Goal: Check status: Check status

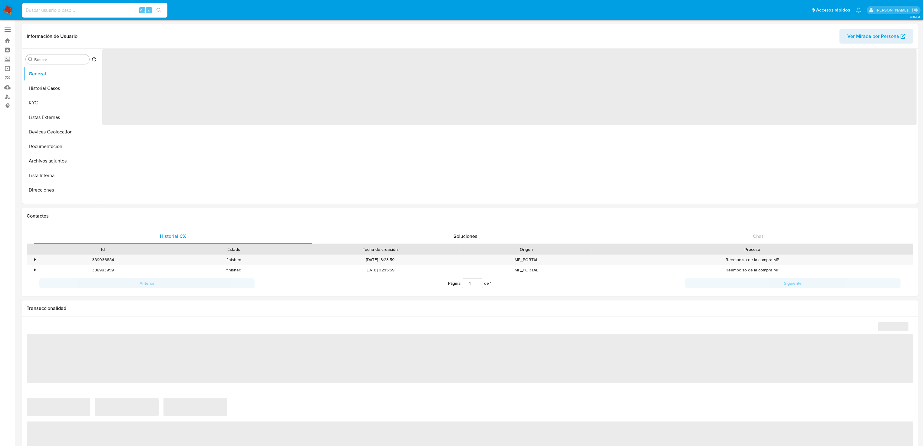
click at [48, 12] on input at bounding box center [94, 10] width 145 height 8
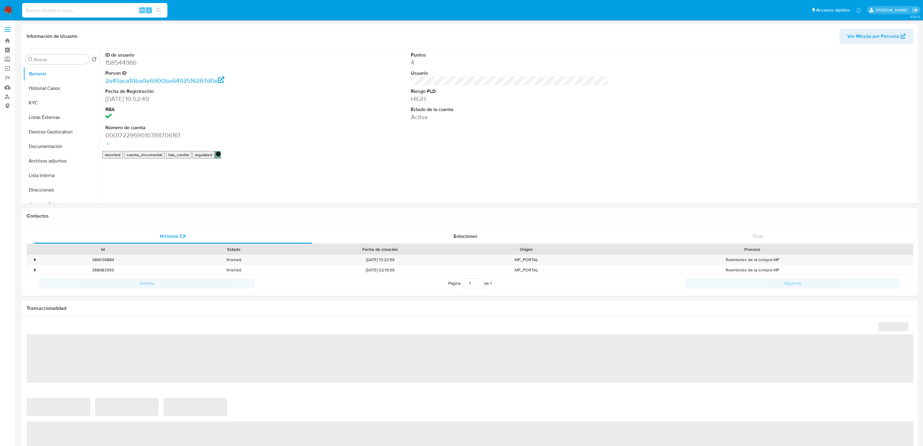
paste input "VAFE880724I44"
type input "VAFE880724I44"
select select "10"
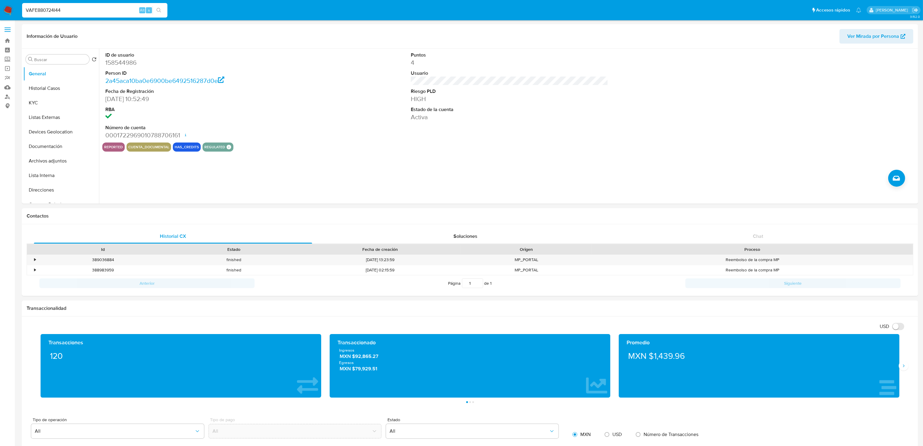
type input "VAFE880724I44"
click at [53, 103] on button "KYC" at bounding box center [58, 103] width 71 height 15
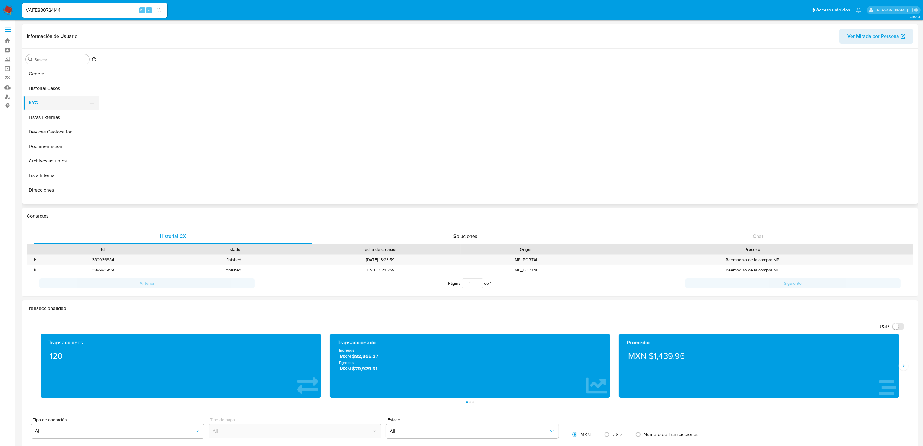
click at [53, 103] on button "KYC" at bounding box center [58, 103] width 71 height 15
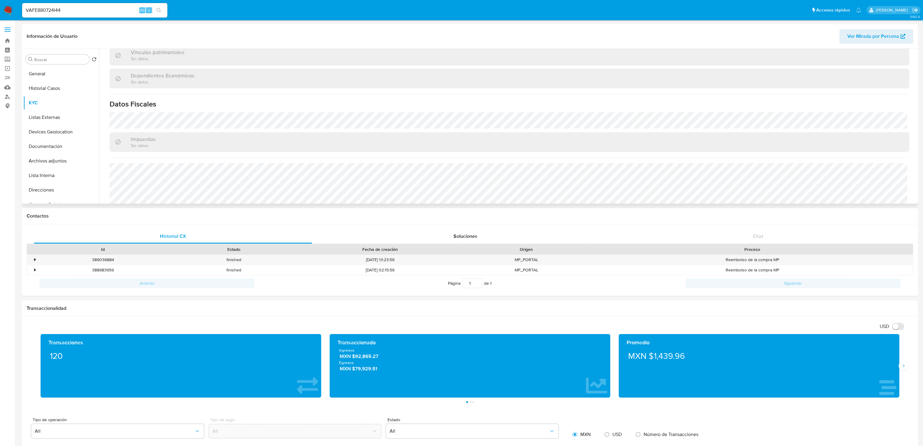
scroll to position [369, 0]
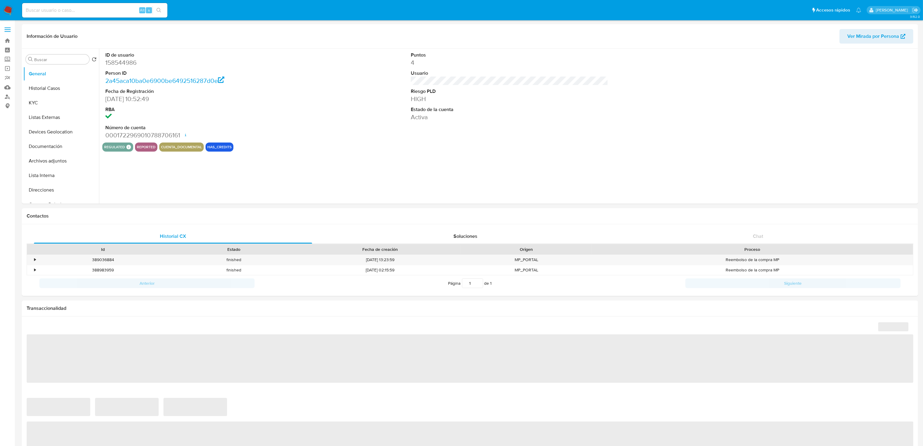
select select "10"
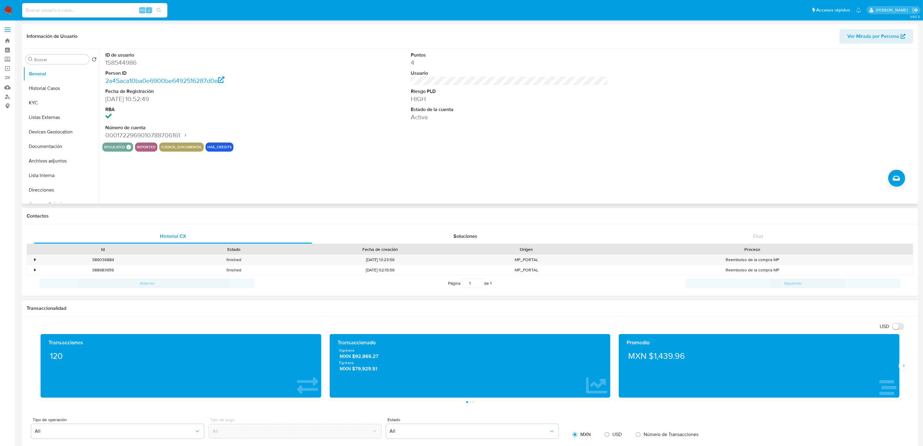
drag, startPoint x: 343, startPoint y: 145, endPoint x: 337, endPoint y: 144, distance: 6.1
click at [343, 145] on div "regulated Regulated MLM IFPE Evaluation Result COMPLIES User Regulated Date [DA…" at bounding box center [509, 147] width 815 height 9
click at [355, 147] on div "regulated Regulated MLM IFPE Evaluation Result COMPLIES User Regulated Date [DA…" at bounding box center [509, 147] width 815 height 9
click at [48, 91] on button "Historial Casos" at bounding box center [58, 88] width 71 height 15
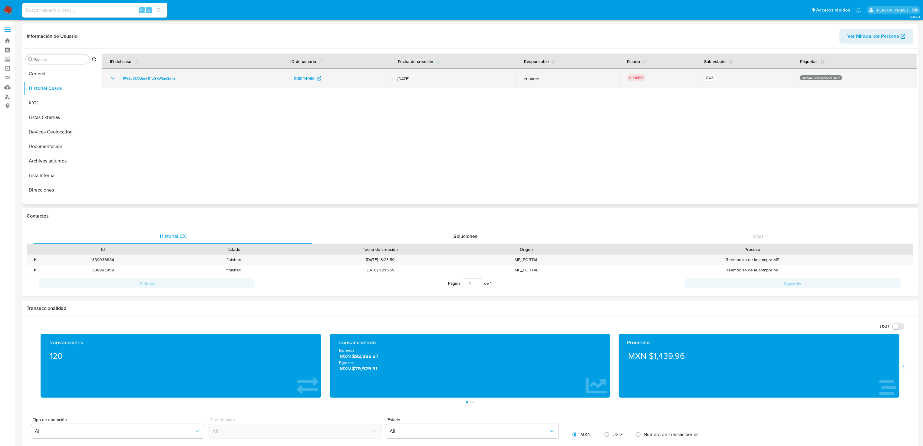
click at [112, 78] on icon "Mostrar/Ocultar" at bounding box center [113, 78] width 7 height 7
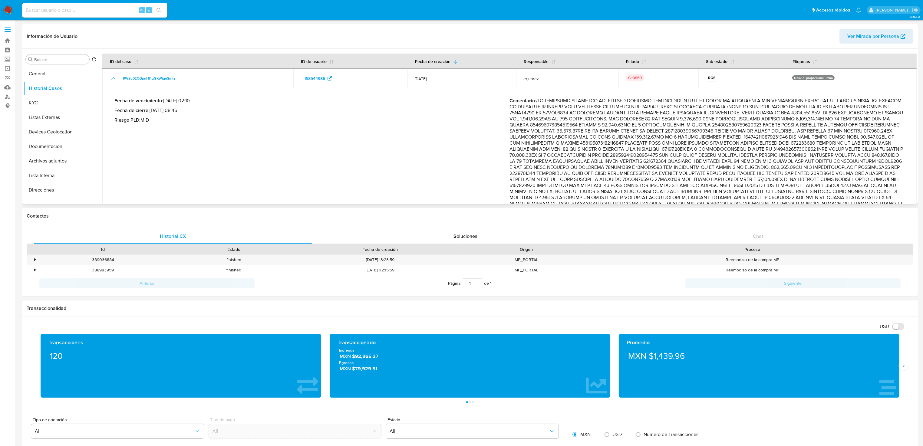
click at [608, 139] on p "Comentario :" at bounding box center [707, 170] width 395 height 145
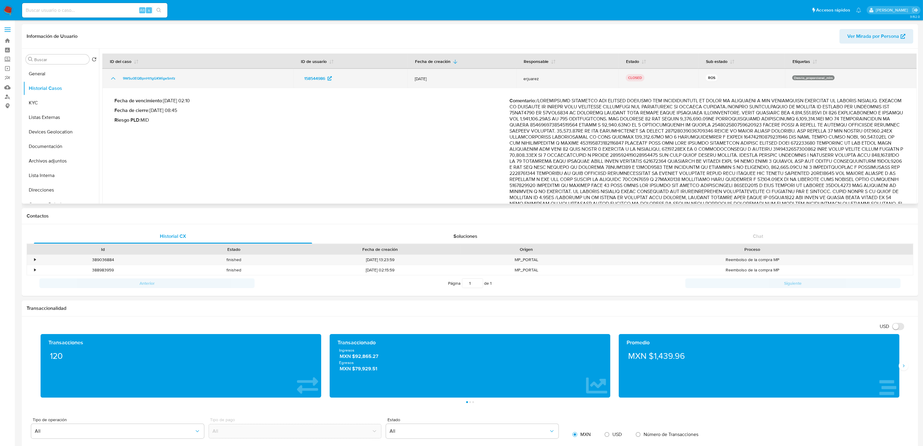
click at [419, 78] on span "[DATE]" at bounding box center [462, 78] width 94 height 5
drag, startPoint x: 412, startPoint y: 79, endPoint x: 435, endPoint y: 76, distance: 23.4
click at [435, 76] on td "[DATE]" at bounding box center [462, 78] width 109 height 19
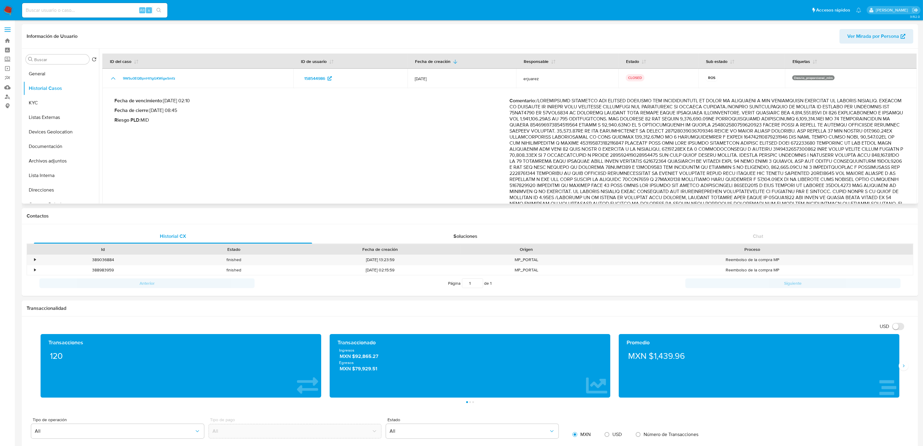
click at [773, 177] on p "Comentario :" at bounding box center [707, 170] width 395 height 145
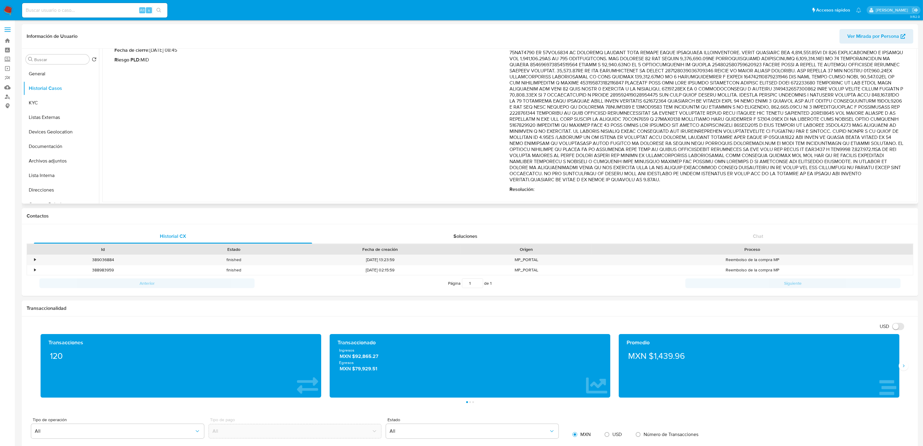
scroll to position [61, 0]
click at [710, 137] on p "Comentario :" at bounding box center [707, 108] width 395 height 145
click at [766, 156] on p "Comentario :" at bounding box center [707, 108] width 395 height 145
drag, startPoint x: 744, startPoint y: 135, endPoint x: 883, endPoint y: 178, distance: 145.1
click at [883, 178] on p "Comentario :" at bounding box center [707, 108] width 395 height 145
